Goal: Task Accomplishment & Management: Manage account settings

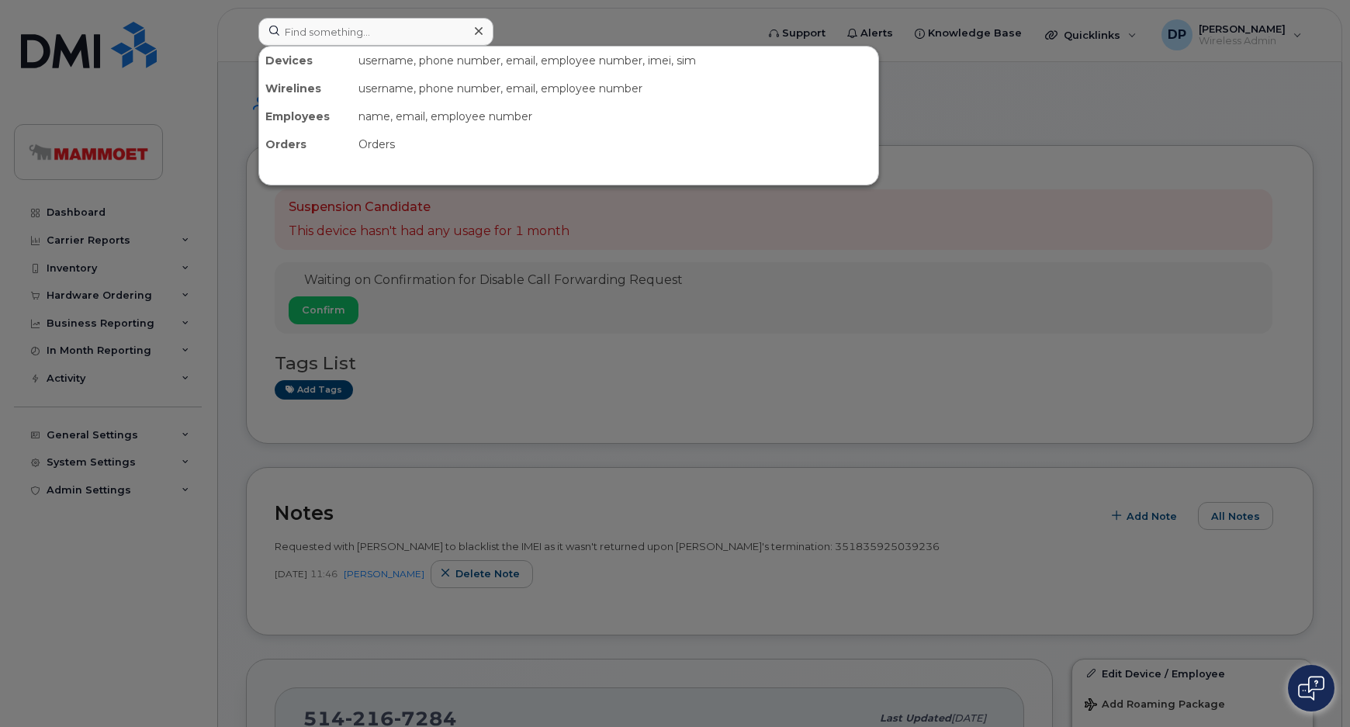
scroll to position [493, 0]
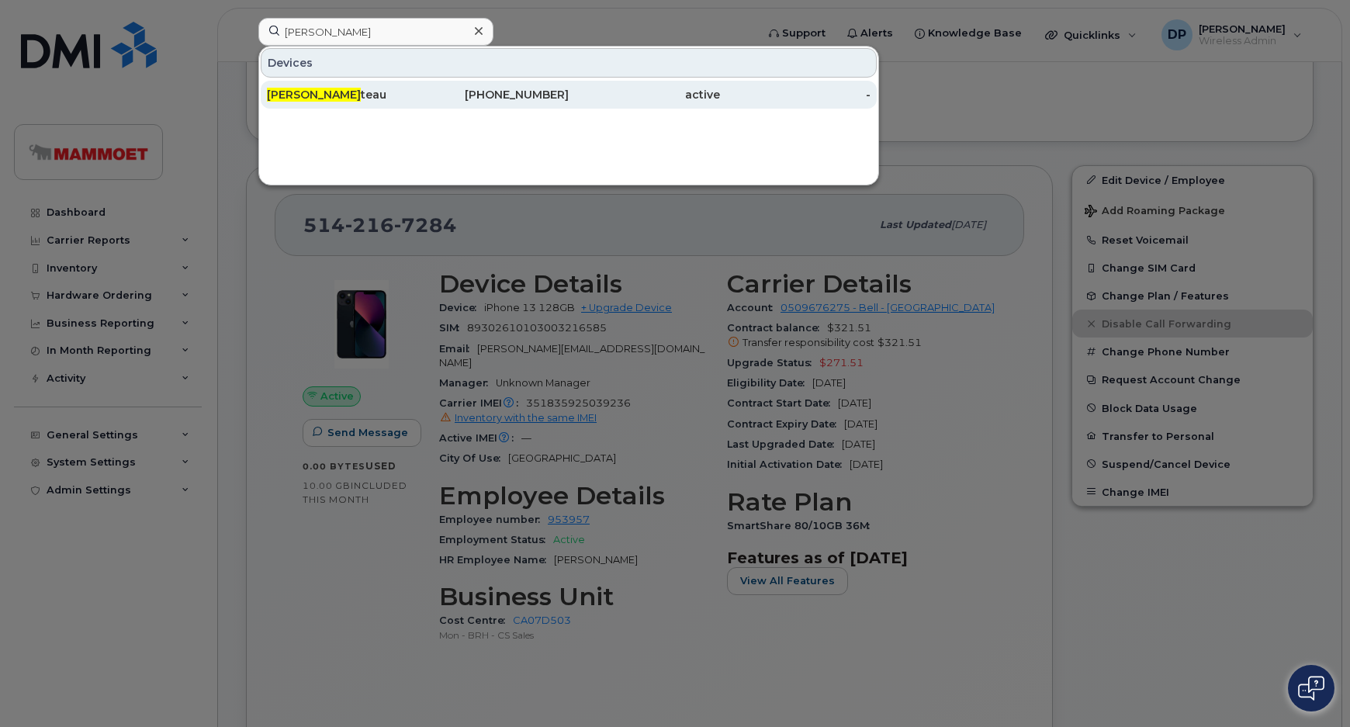
type input "[PERSON_NAME]"
click at [388, 90] on div "Eric Pro teau" at bounding box center [342, 95] width 151 height 16
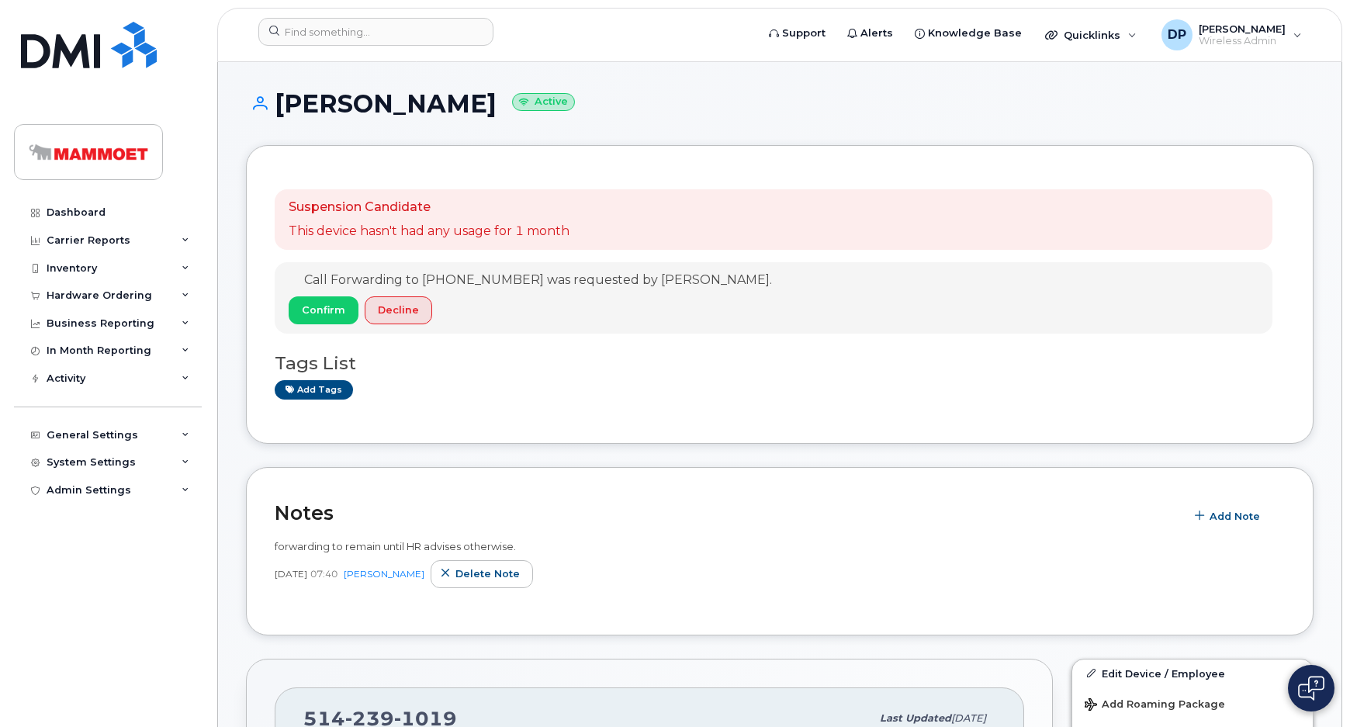
click at [756, 386] on div "Add tags" at bounding box center [774, 389] width 998 height 19
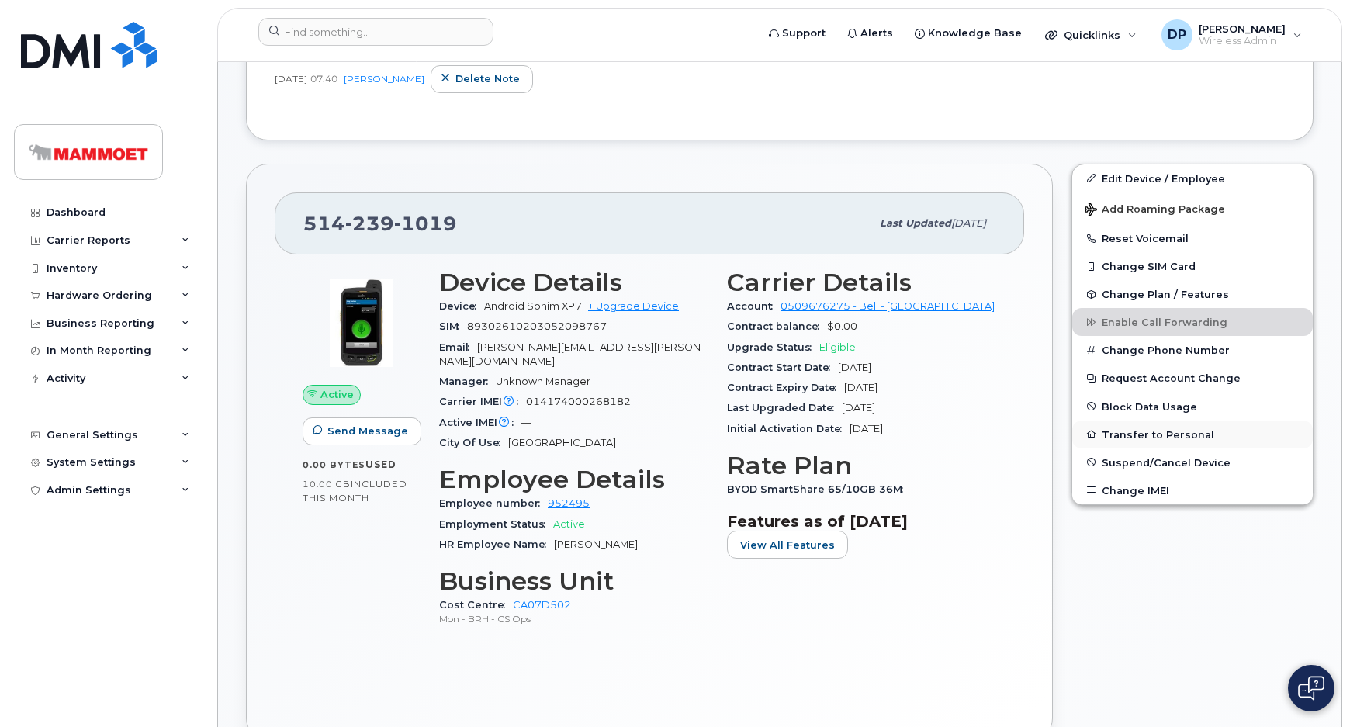
scroll to position [564, 0]
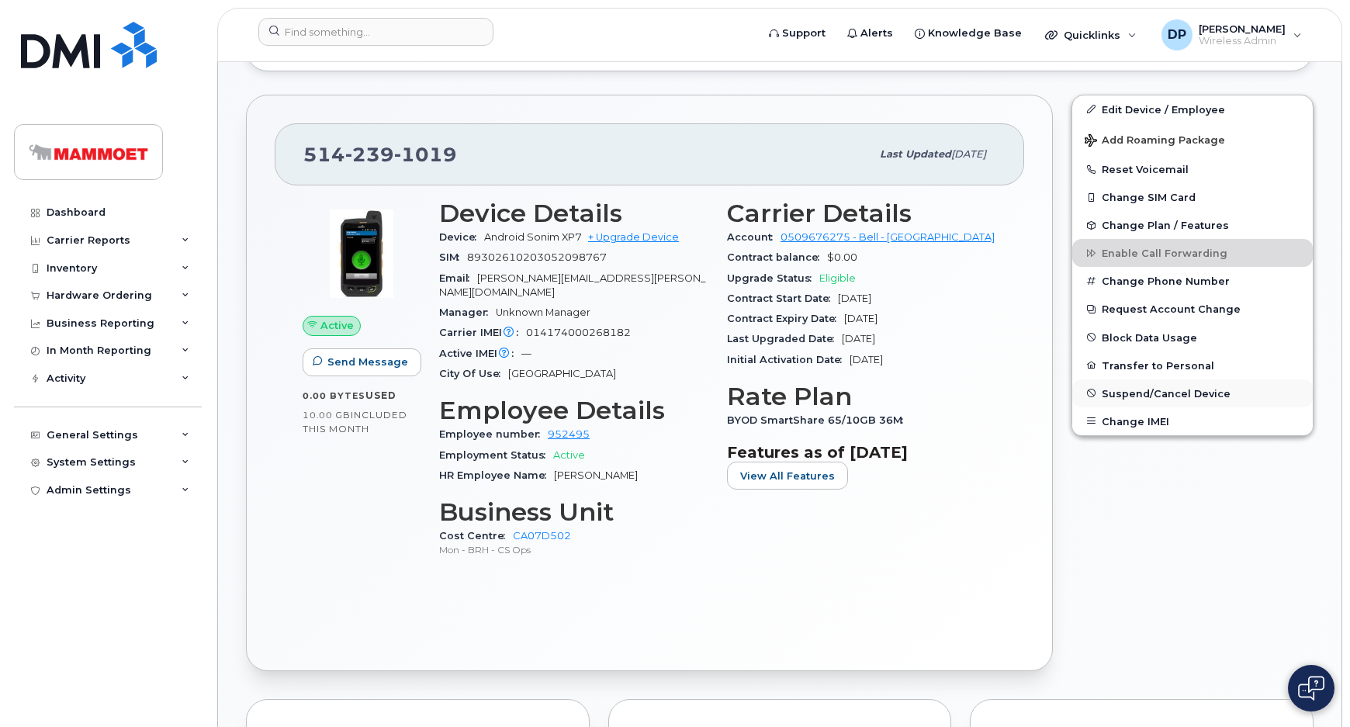
click at [1174, 396] on span "Suspend/Cancel Device" at bounding box center [1165, 393] width 129 height 12
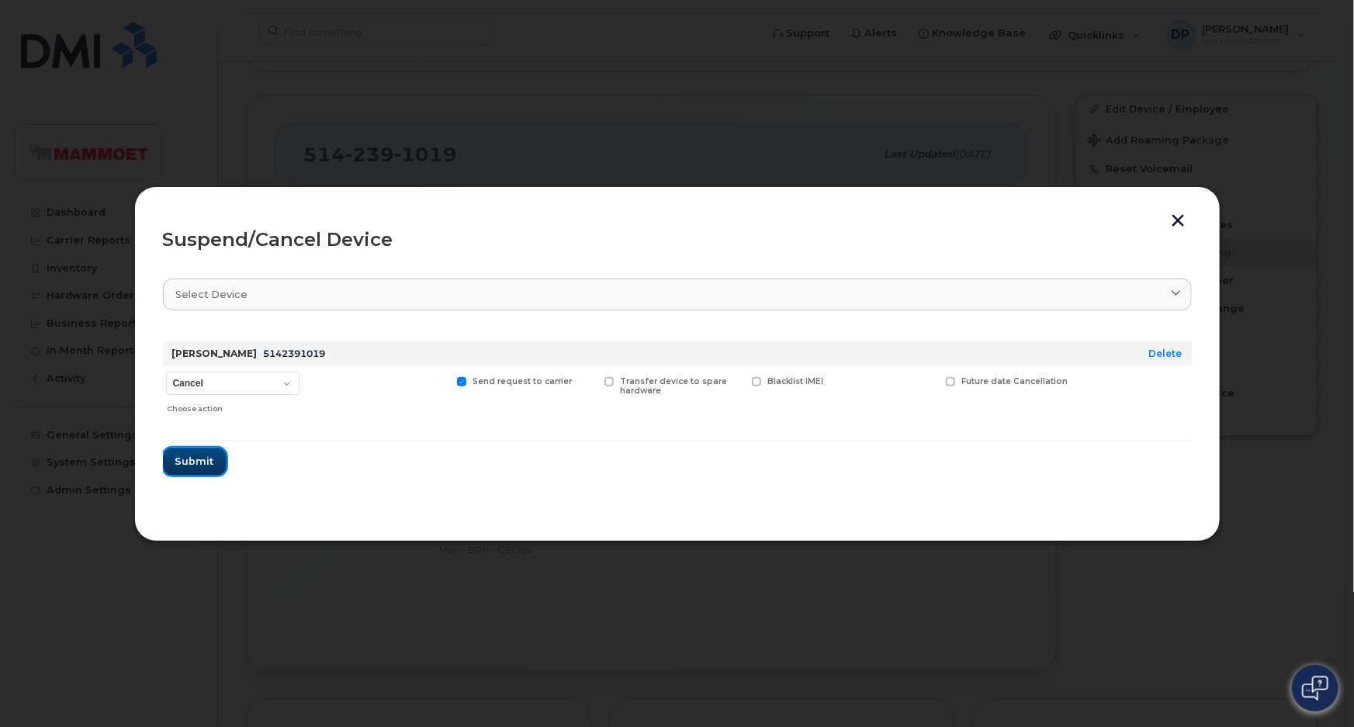
click at [187, 462] on span "Submit" at bounding box center [194, 461] width 39 height 15
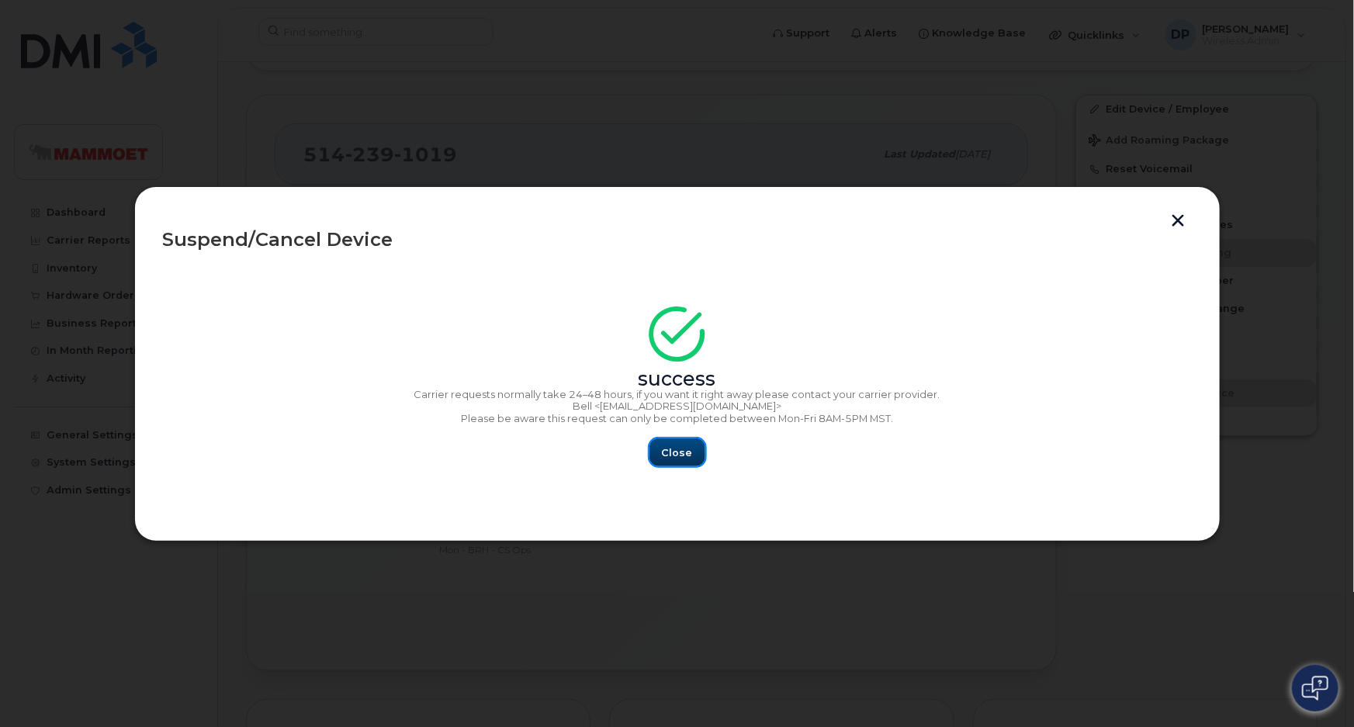
click at [688, 451] on span "Close" at bounding box center [677, 452] width 31 height 15
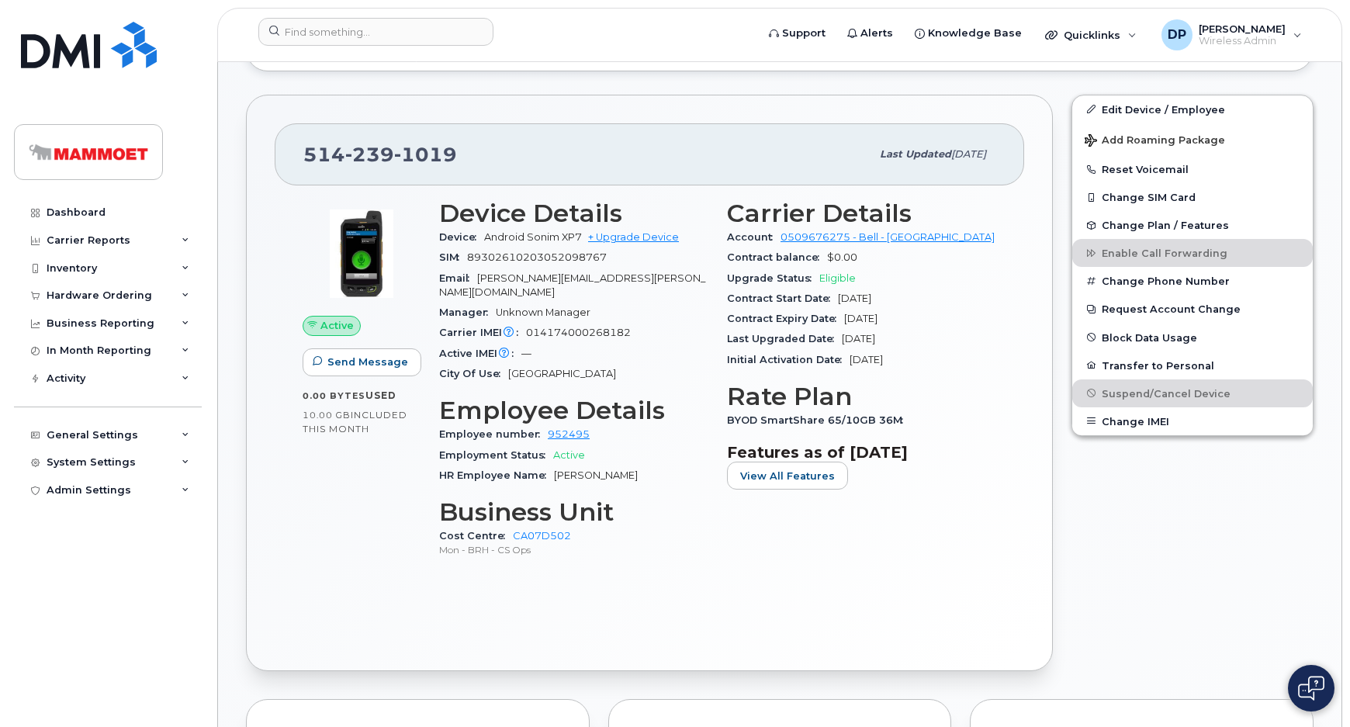
scroll to position [0, 0]
